Goal: Task Accomplishment & Management: Manage account settings

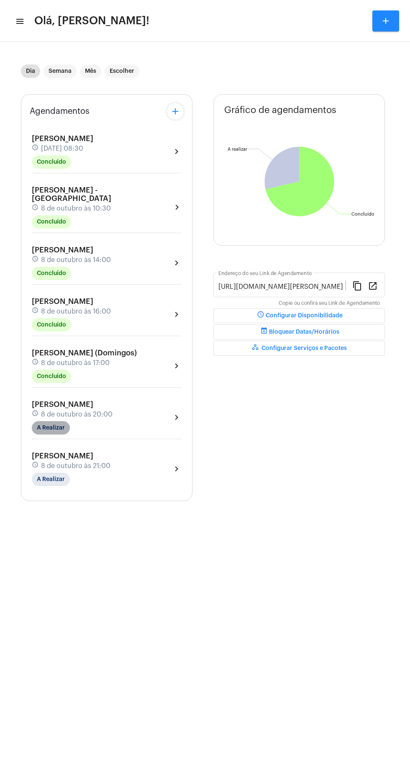
click at [60, 421] on mat-chip "A Realizar" at bounding box center [51, 427] width 38 height 13
click at [98, 449] on button "notes Acessar Anotações" at bounding box center [76, 458] width 90 height 20
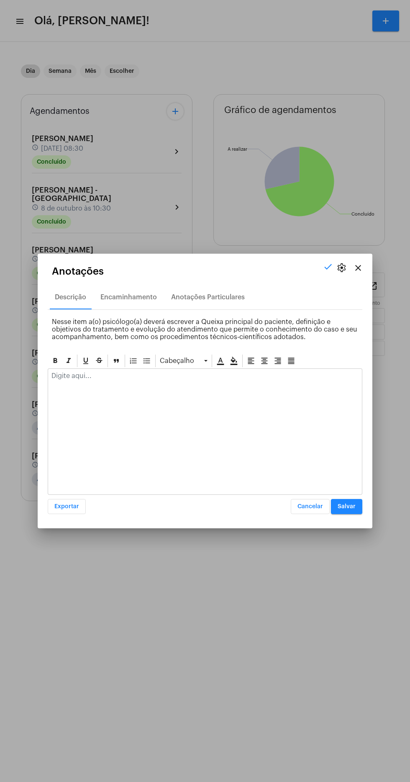
click at [222, 571] on div at bounding box center [205, 391] width 410 height 782
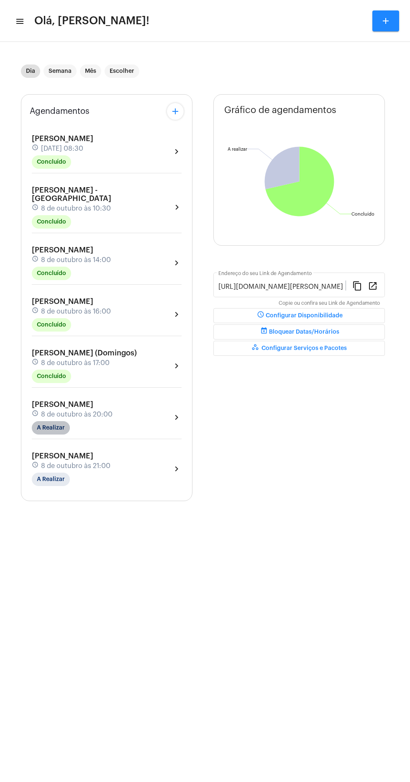
click at [60, 422] on mat-chip "A Realizar" at bounding box center [51, 427] width 38 height 13
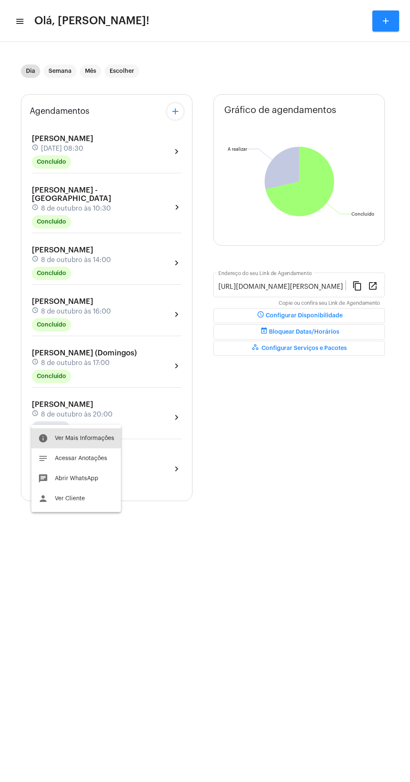
click at [89, 435] on span "Ver Mais Informações" at bounding box center [84, 438] width 59 height 6
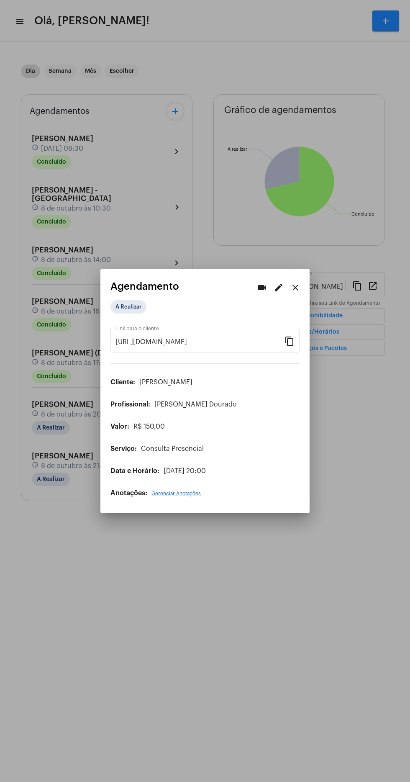
click at [223, 540] on div at bounding box center [205, 391] width 410 height 782
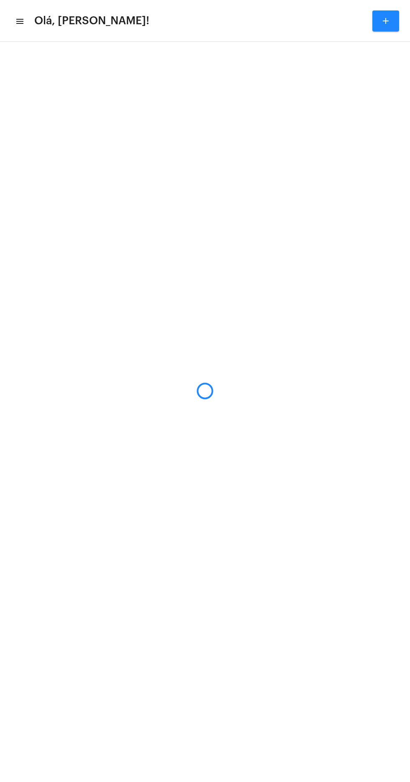
click at [51, 420] on mat-sidenav-content "menu Olá, [PERSON_NAME]! add" at bounding box center [205, 391] width 410 height 782
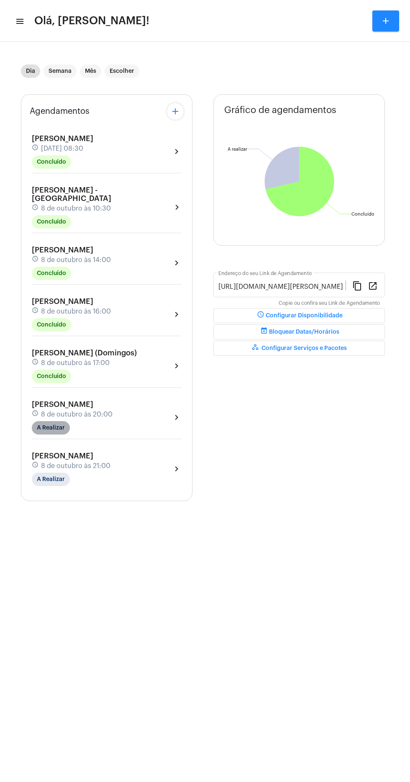
click at [57, 421] on mat-chip "A Realizar" at bounding box center [51, 427] width 38 height 13
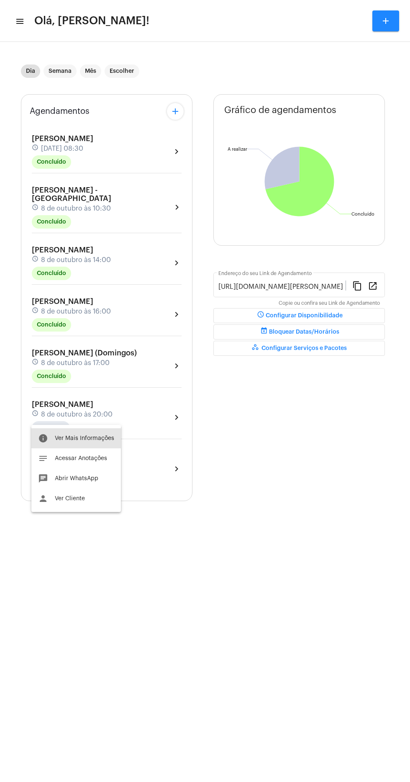
click at [97, 438] on span "Ver Mais Informações" at bounding box center [84, 438] width 59 height 6
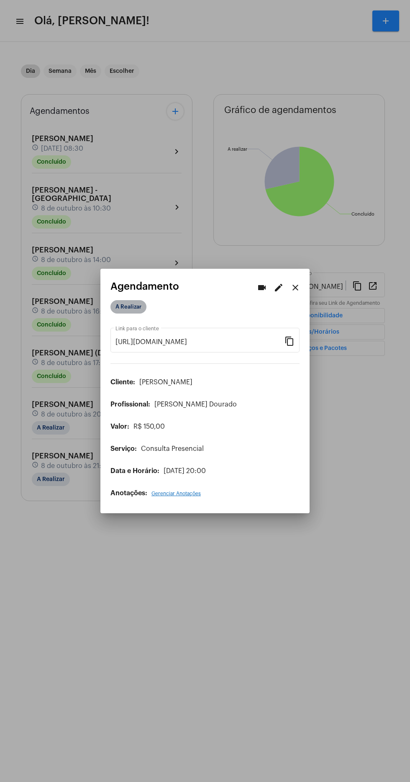
click at [135, 306] on mat-chip "A Realizar" at bounding box center [128, 306] width 36 height 13
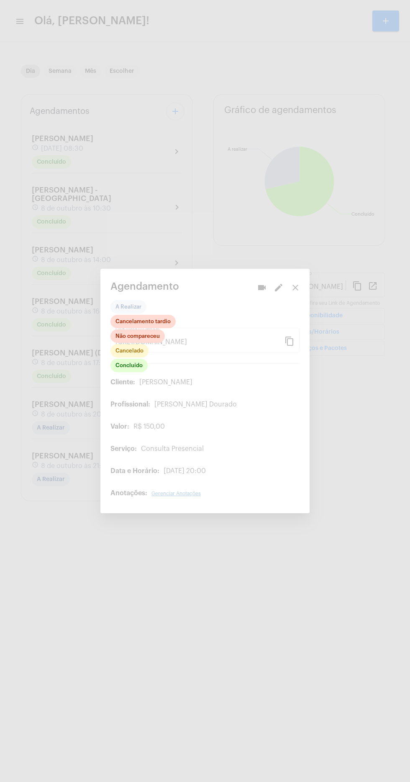
click at [131, 379] on div at bounding box center [205, 391] width 410 height 782
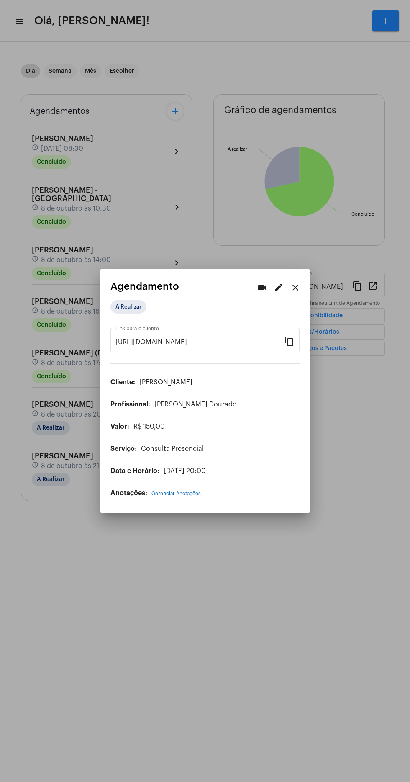
click at [128, 326] on div "[URL][DOMAIN_NAME] Link para o cliente" at bounding box center [200, 339] width 169 height 26
click at [141, 304] on mat-chip "A Realizar" at bounding box center [128, 306] width 36 height 13
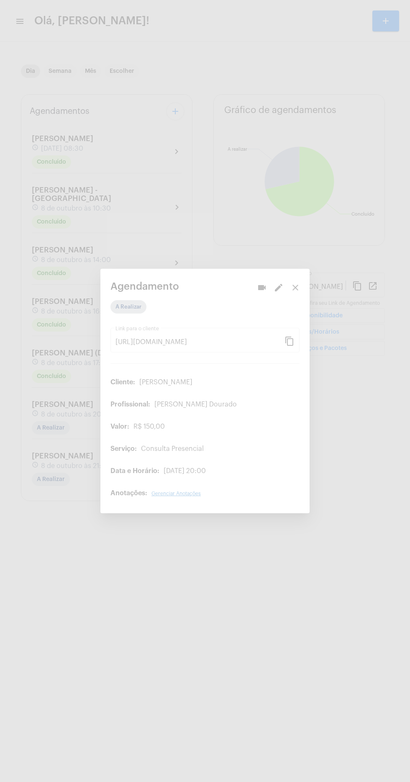
scroll to position [0, 0]
click at [133, 386] on div at bounding box center [205, 391] width 410 height 782
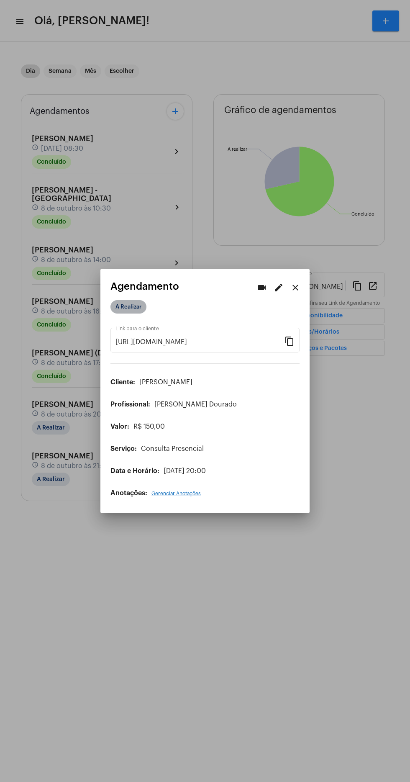
click at [136, 301] on mat-chip "A Realizar" at bounding box center [128, 306] width 36 height 13
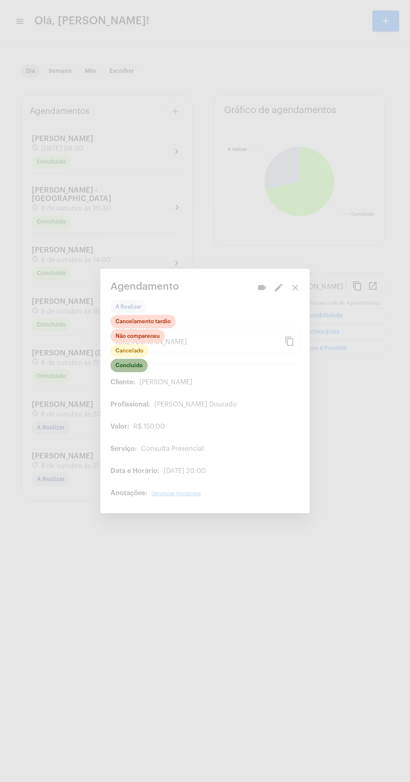
click at [137, 368] on mat-chip "Concluído" at bounding box center [128, 365] width 37 height 13
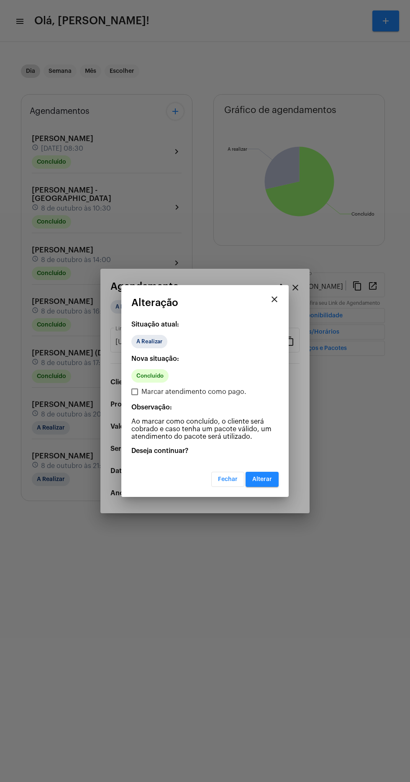
click at [263, 477] on span "Alterar" at bounding box center [262, 479] width 20 height 6
